Goal: Task Accomplishment & Management: Use online tool/utility

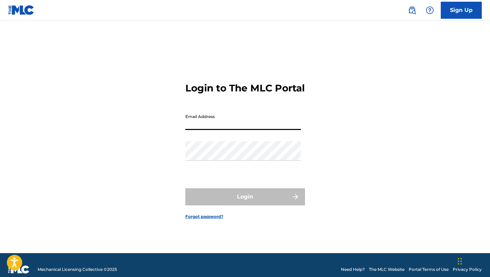
click at [198, 126] on input "Email Address" at bounding box center [242, 120] width 115 height 19
click at [189, 130] on input "Email Address" at bounding box center [242, 120] width 115 height 19
type input "[EMAIL_ADDRESS][DOMAIN_NAME]"
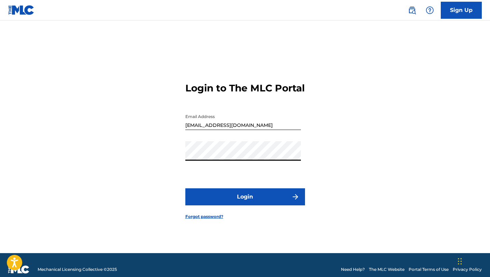
click at [232, 201] on button "Login" at bounding box center [245, 197] width 120 height 17
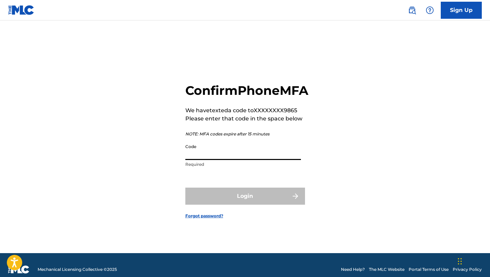
click at [223, 158] on input "Code" at bounding box center [242, 150] width 115 height 19
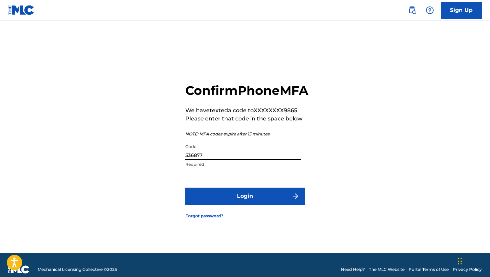
type input "536877"
click at [292, 205] on button "Login" at bounding box center [245, 196] width 120 height 17
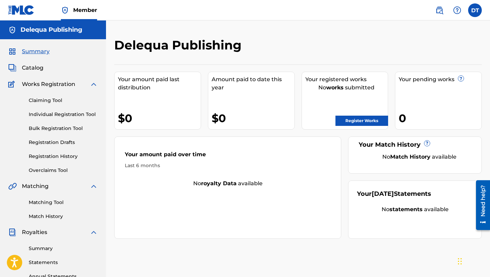
click at [47, 102] on link "Claiming Tool" at bounding box center [63, 100] width 69 height 7
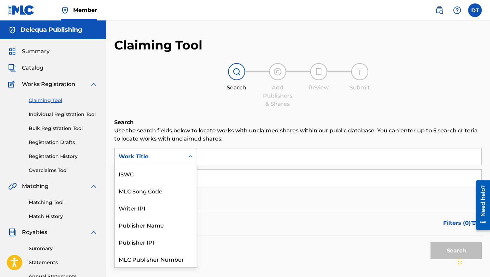
click at [190, 154] on icon "Search Form" at bounding box center [190, 156] width 7 height 7
click at [136, 175] on div "ISWC" at bounding box center [155, 173] width 82 height 17
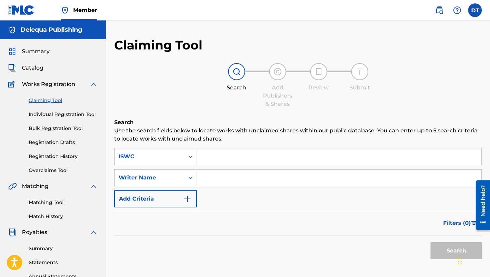
paste input "Z5Q012709"
type input "Z5Q012709"
drag, startPoint x: 232, startPoint y: 156, endPoint x: 198, endPoint y: 161, distance: 34.8
click at [196, 161] on div "SearchWithCriteriae2f3c0c9-0aa6-4c6b-84bc-50f40acd44d7 ISWC Z5Q012709" at bounding box center [297, 156] width 367 height 17
drag, startPoint x: 232, startPoint y: 155, endPoint x: 193, endPoint y: 154, distance: 39.0
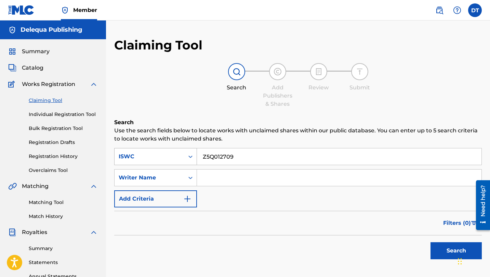
click at [193, 154] on div "SearchWithCriteriae2f3c0c9-0aa6-4c6b-84bc-50f40acd44d7 ISWC Z5Q012709" at bounding box center [297, 156] width 367 height 17
paste input "T-318.686.213-1"
type input "T-318.686.213-1"
click at [453, 253] on button "Search" at bounding box center [455, 251] width 51 height 17
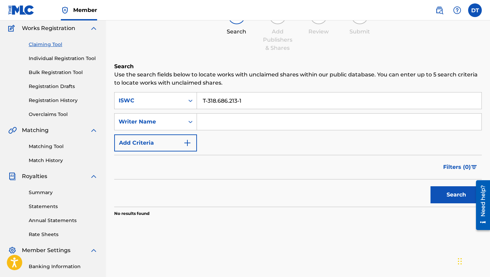
scroll to position [146, 0]
